Goal: Task Accomplishment & Management: Manage account settings

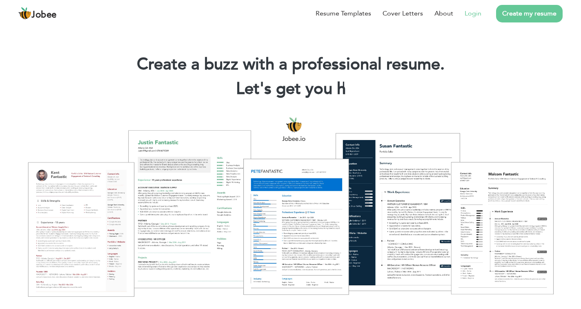
click at [471, 16] on link "Login" at bounding box center [473, 14] width 17 height 10
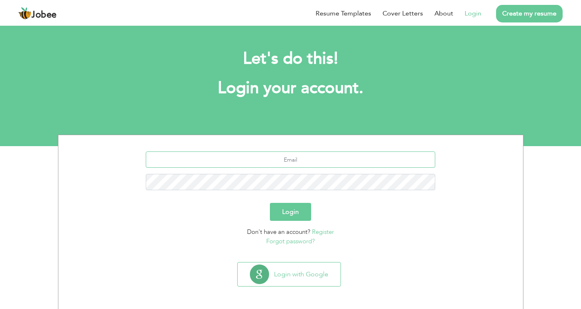
click at [289, 162] on input "text" at bounding box center [290, 159] width 289 height 16
type input "syedshahswar301@gmail.com"
click at [270, 203] on button "Login" at bounding box center [290, 212] width 41 height 18
